Goal: Information Seeking & Learning: Learn about a topic

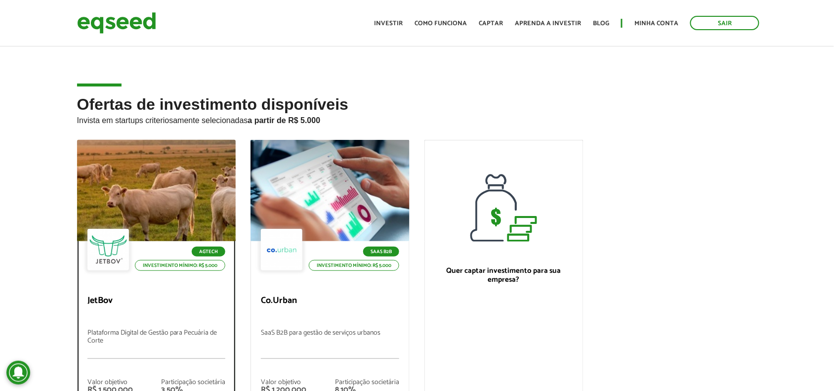
drag, startPoint x: 0, startPoint y: 0, endPoint x: 172, endPoint y: 166, distance: 238.9
click at [172, 166] on div at bounding box center [156, 190] width 191 height 121
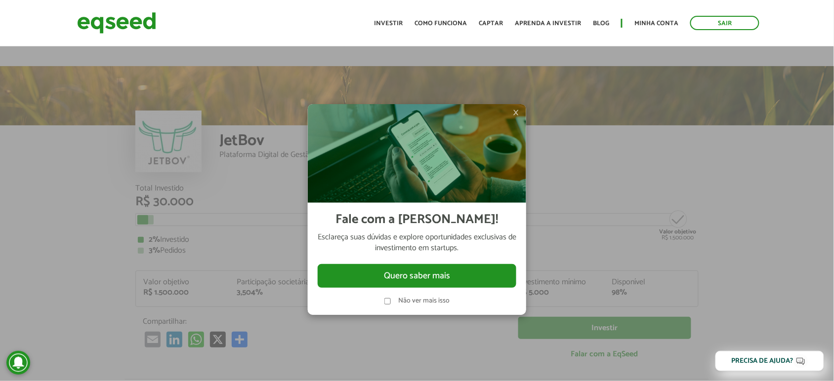
click at [519, 112] on span "×" at bounding box center [516, 113] width 6 height 12
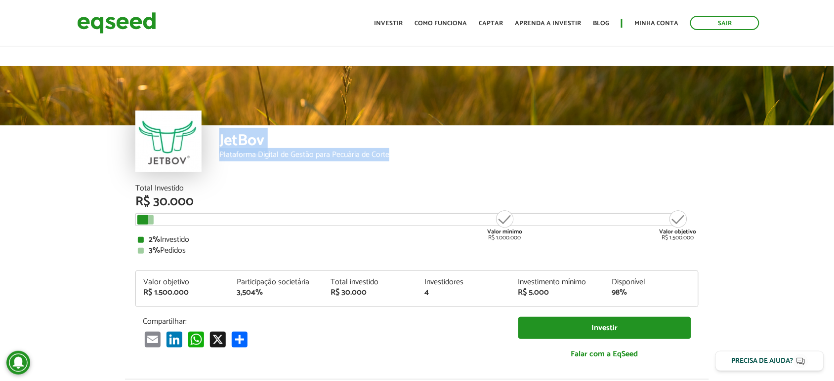
drag, startPoint x: 219, startPoint y: 121, endPoint x: 393, endPoint y: 133, distance: 174.8
click at [393, 139] on div "JetBov Plataforma Digital de Gestão para Pecuária de Corte" at bounding box center [458, 154] width 479 height 59
click at [267, 142] on div "JetBov Plataforma Digital de Gestão para Pecuária de Corte" at bounding box center [458, 154] width 479 height 59
drag, startPoint x: 216, startPoint y: 116, endPoint x: 397, endPoint y: 135, distance: 181.2
click at [397, 135] on div "JetBov Plataforma Digital de Gestão para Pecuária de Corte" at bounding box center [416, 154] width 563 height 59
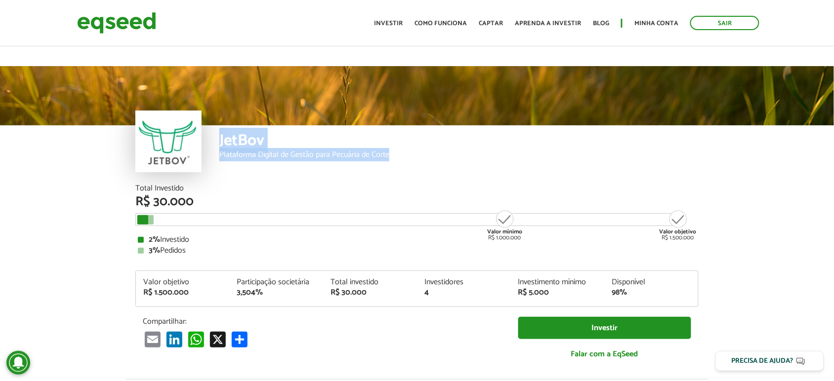
click at [397, 151] on div "Plataforma Digital de Gestão para Pecuária de Corte" at bounding box center [458, 155] width 479 height 8
drag, startPoint x: 392, startPoint y: 133, endPoint x: 198, endPoint y: 119, distance: 194.6
click at [198, 125] on div "JetBov Plataforma Digital de Gestão para Pecuária de Corte" at bounding box center [416, 154] width 563 height 59
click at [219, 133] on div "JetBov" at bounding box center [458, 142] width 479 height 18
drag, startPoint x: 219, startPoint y: 119, endPoint x: 393, endPoint y: 131, distance: 174.3
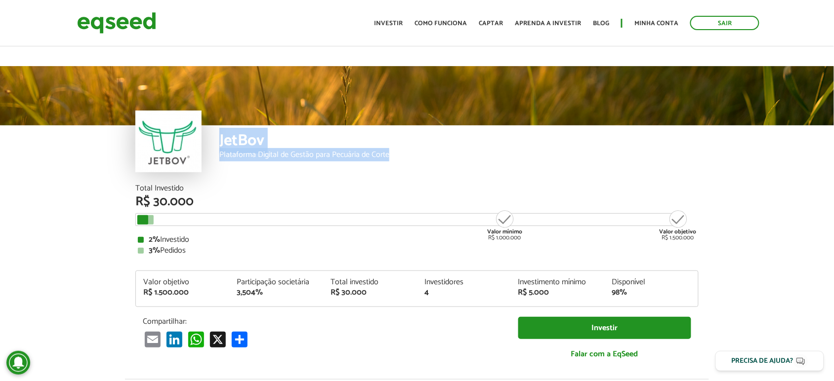
click at [393, 131] on div "JetBov Plataforma Digital de Gestão para Pecuária de Corte" at bounding box center [458, 154] width 479 height 59
click at [255, 151] on div "Plataforma Digital de Gestão para Pecuária de Corte" at bounding box center [458, 155] width 479 height 8
drag, startPoint x: 220, startPoint y: 119, endPoint x: 386, endPoint y: 134, distance: 167.2
click at [386, 134] on div "JetBov Plataforma Digital de Gestão para Pecuária de Corte" at bounding box center [458, 154] width 479 height 59
click at [347, 141] on div "JetBov Plataforma Digital de Gestão para Pecuária de Corte" at bounding box center [458, 154] width 479 height 59
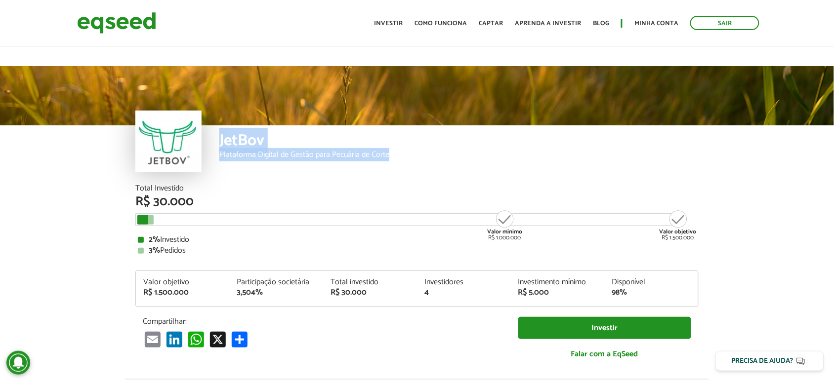
drag, startPoint x: 220, startPoint y: 114, endPoint x: 383, endPoint y: 144, distance: 165.7
click at [386, 139] on div "JetBov Plataforma Digital de Gestão para Pecuária de Corte" at bounding box center [458, 154] width 479 height 59
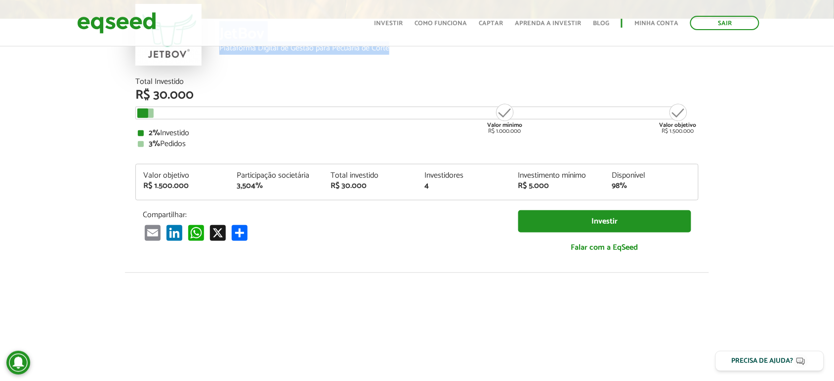
scroll to position [123, 0]
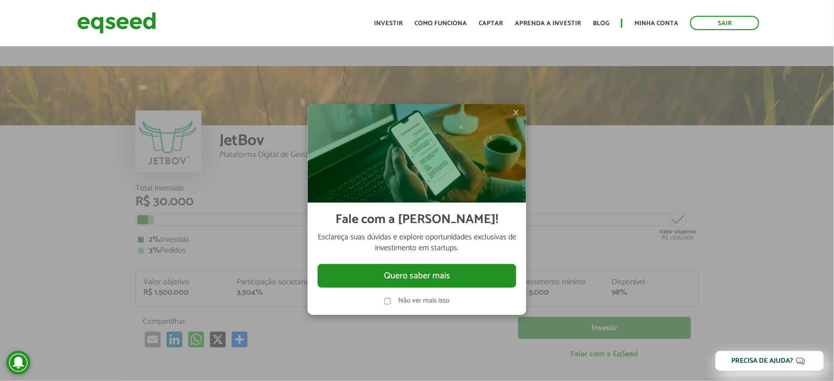
click at [231, 109] on div at bounding box center [417, 190] width 834 height 381
click at [515, 110] on span "×" at bounding box center [516, 113] width 6 height 12
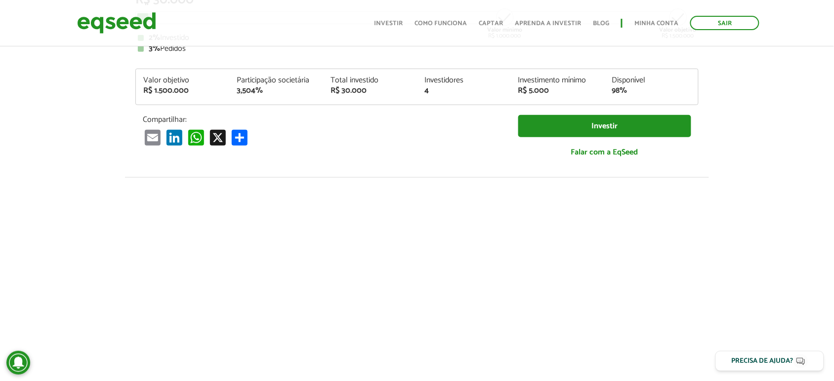
scroll to position [5, 0]
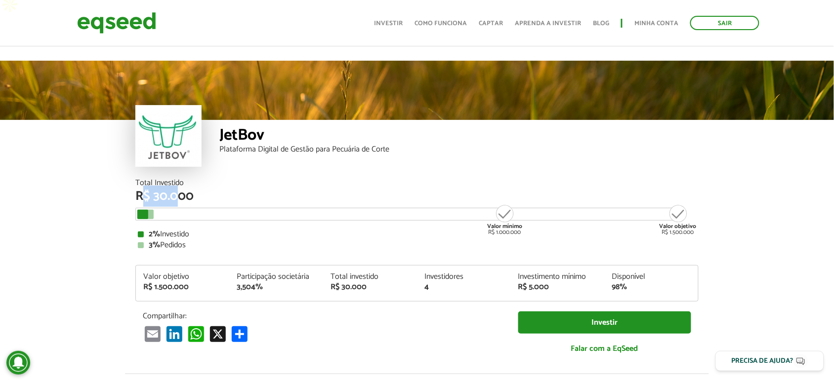
drag, startPoint x: 146, startPoint y: 180, endPoint x: 205, endPoint y: 171, distance: 59.5
click at [193, 190] on div "R$ 30.000" at bounding box center [416, 196] width 563 height 13
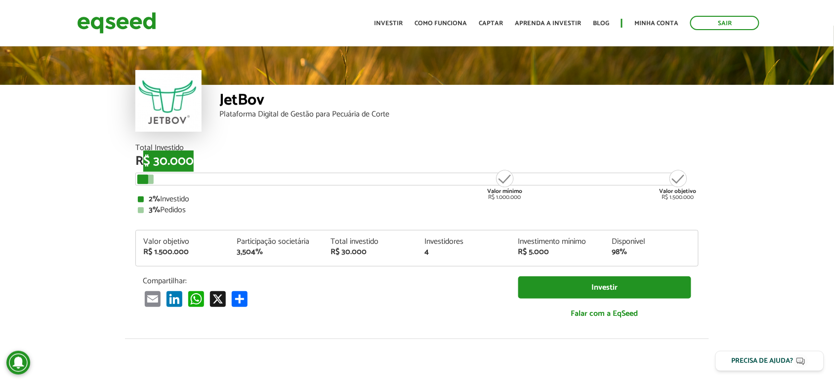
scroll to position [0, 0]
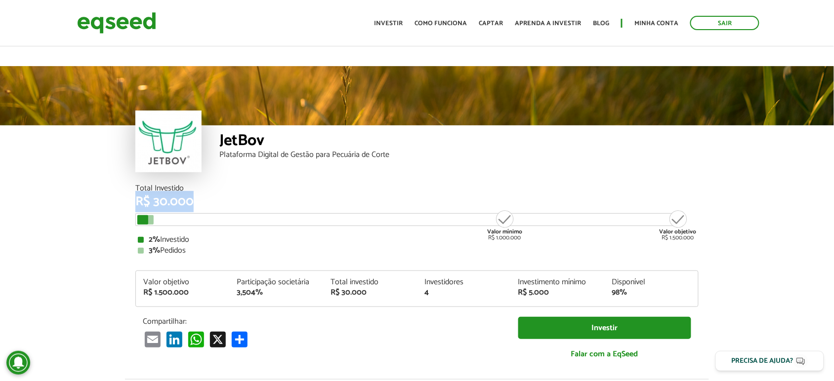
drag, startPoint x: 139, startPoint y: 184, endPoint x: 178, endPoint y: 192, distance: 39.3
click at [178, 192] on div "Total Investido R$ 30.000 Valor mínimo R$ 1.000.000 Valor objetivo R$ 1.500.000…" at bounding box center [416, 220] width 563 height 70
click at [191, 196] on div "R$ 30.000" at bounding box center [416, 202] width 563 height 13
drag, startPoint x: 196, startPoint y: 181, endPoint x: 121, endPoint y: 182, distance: 74.6
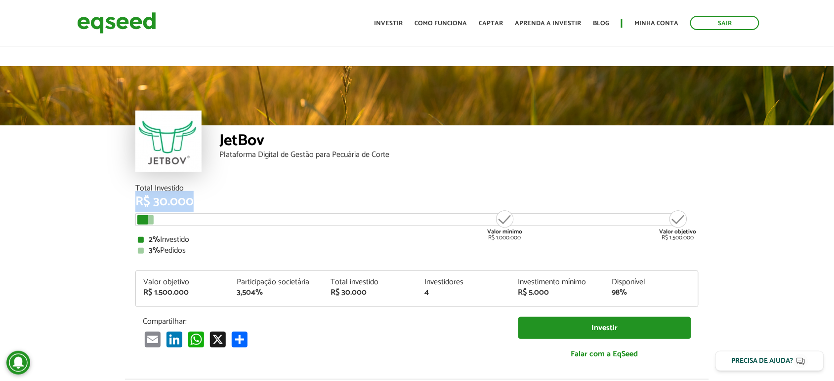
drag, startPoint x: 133, startPoint y: 169, endPoint x: 201, endPoint y: 181, distance: 68.6
click at [201, 185] on div "Total Investido R$ 30.000 Valor mínimo R$ 1.000.000 Valor objetivo R$ 1.500.000…" at bounding box center [417, 282] width 578 height 195
click at [231, 185] on div "Total Investido" at bounding box center [416, 189] width 563 height 8
click at [231, 185] on div "Total Investido R$ 30.000" at bounding box center [416, 197] width 563 height 24
